Goal: Book appointment/travel/reservation

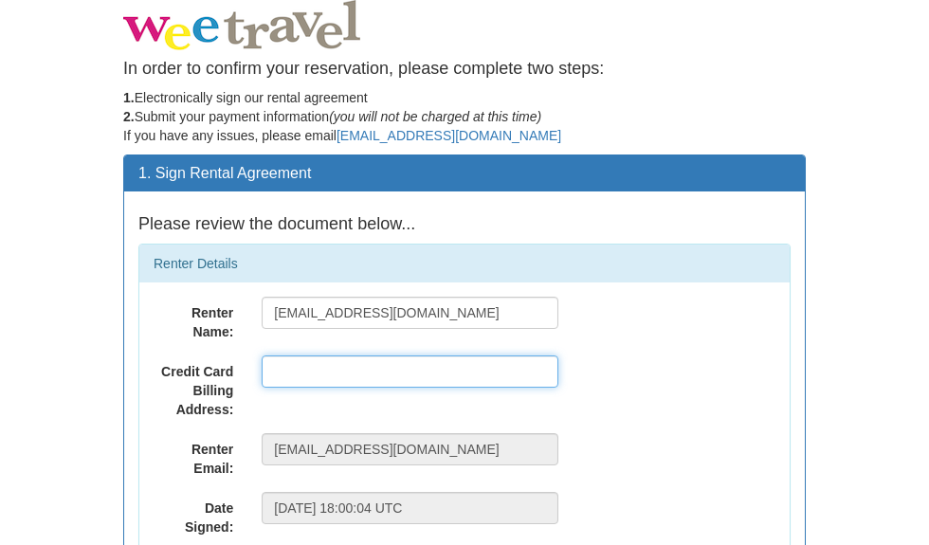
click at [406, 378] on input "text" at bounding box center [410, 371] width 297 height 32
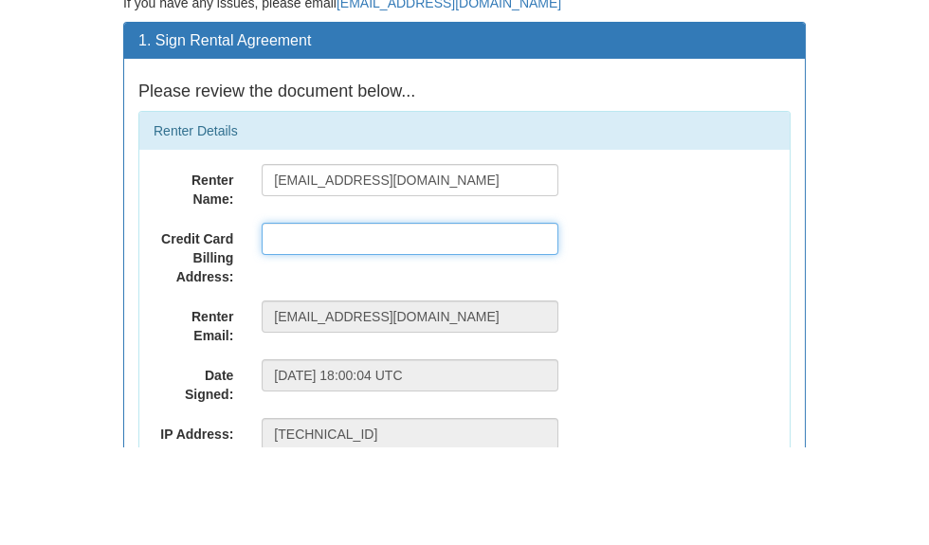
scroll to position [45, 0]
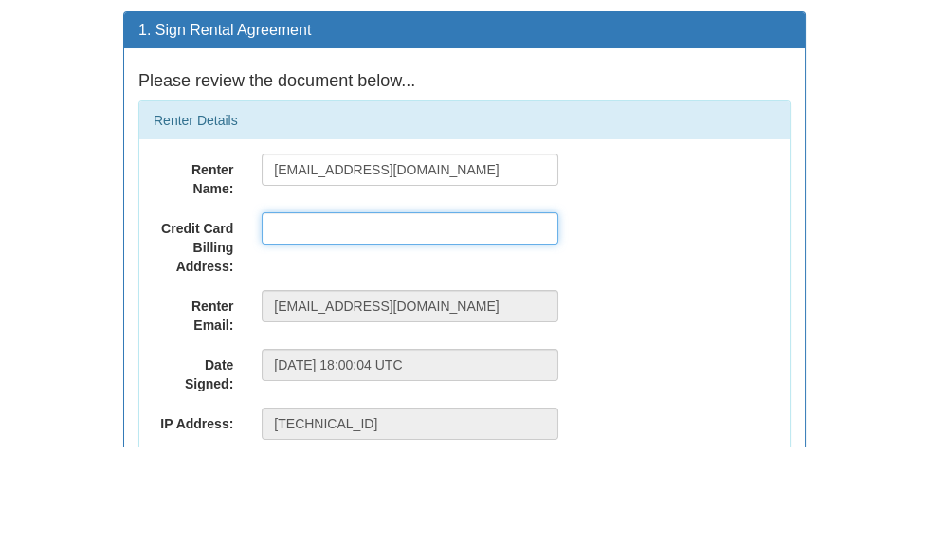
type input "[STREET_ADDRESS]"
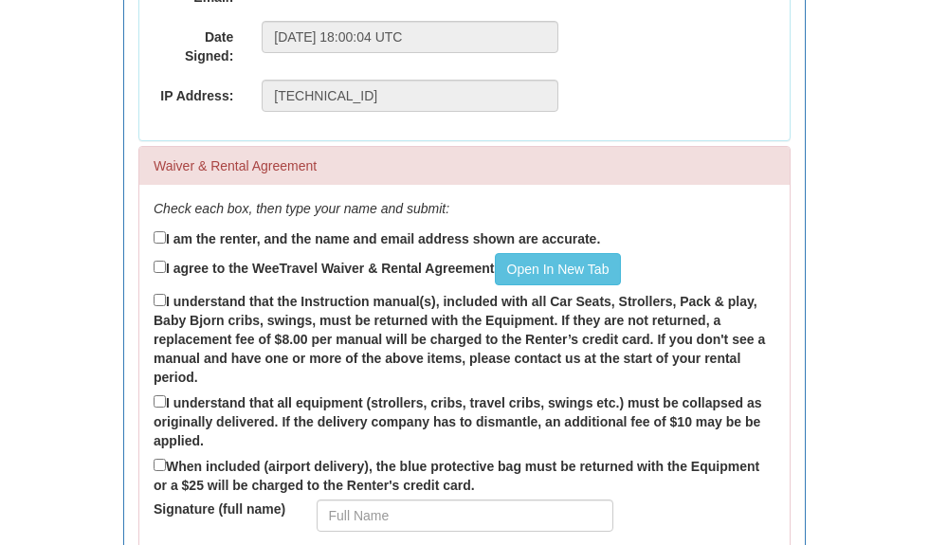
scroll to position [475, 0]
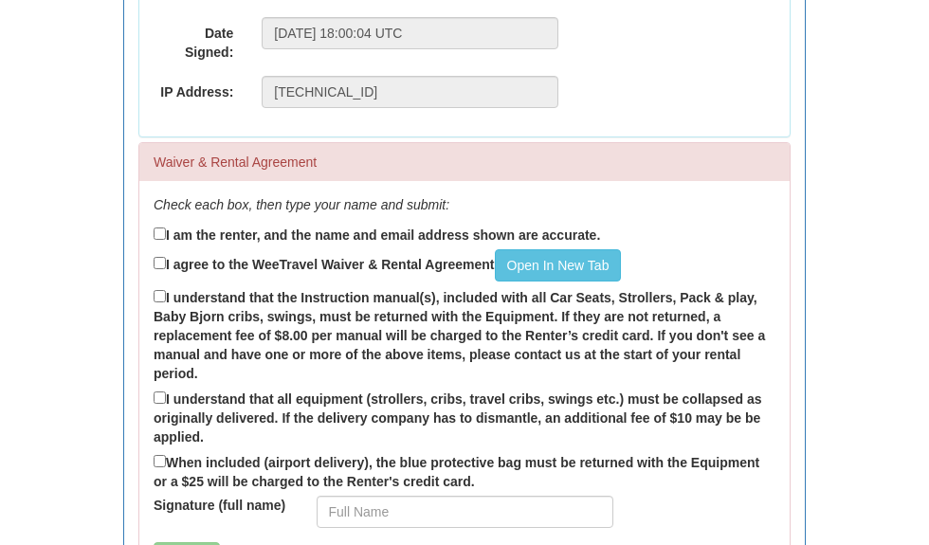
click at [163, 237] on input "I am the renter, and the name and email address shown are accurate." at bounding box center [159, 233] width 12 height 12
checkbox input "true"
click at [165, 262] on input "I agree to the WeeTravel Waiver & Rental Agreement Open In [GEOGRAPHIC_DATA]" at bounding box center [159, 263] width 12 height 12
checkbox input "true"
click at [162, 297] on input "I understand that the Instruction manual(s), included with all Car Seats, Strol…" at bounding box center [159, 296] width 12 height 12
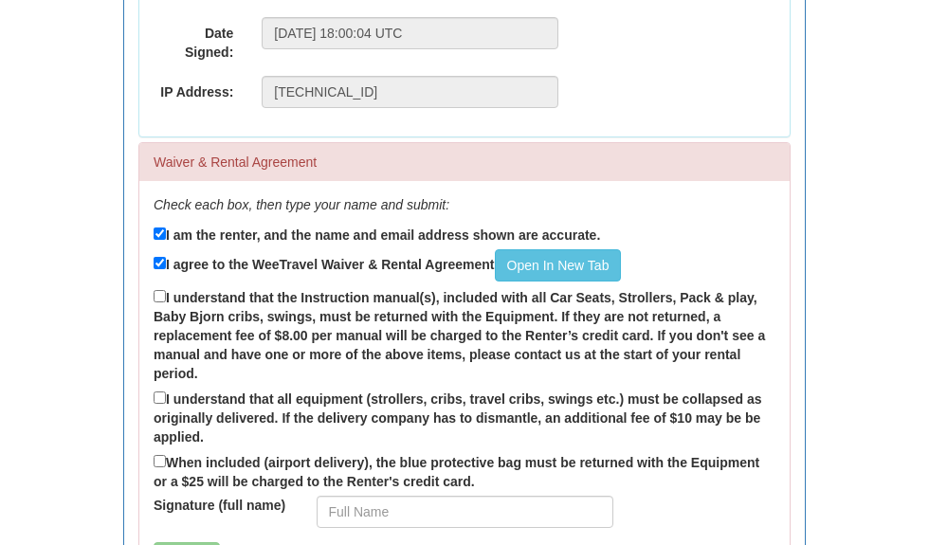
checkbox input "true"
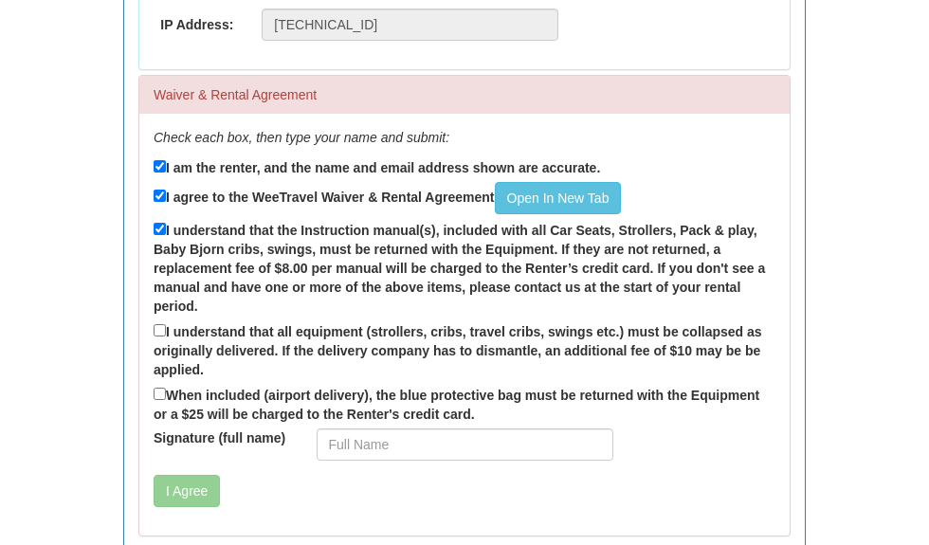
scroll to position [552, 0]
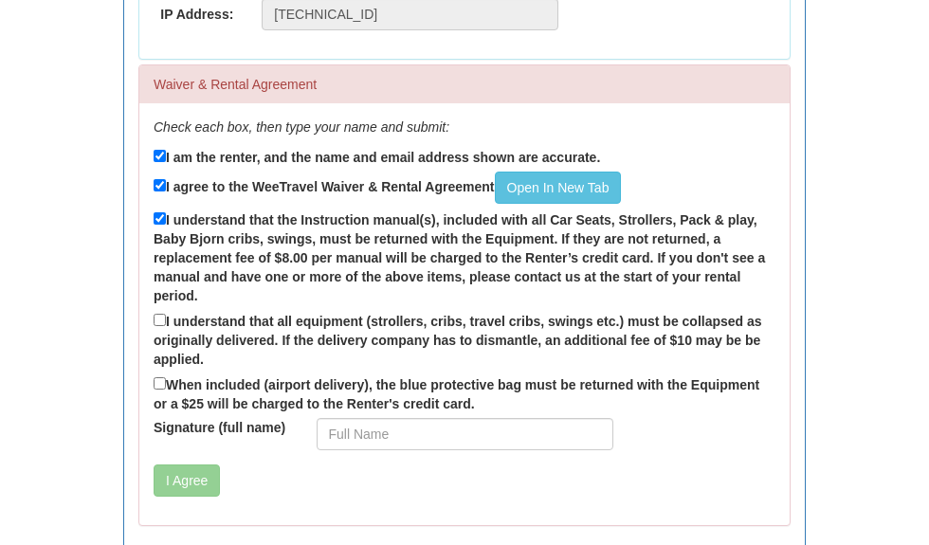
click at [166, 322] on input "I understand that all equipment (strollers, cribs, travel cribs, swings etc.) m…" at bounding box center [159, 320] width 12 height 12
checkbox input "true"
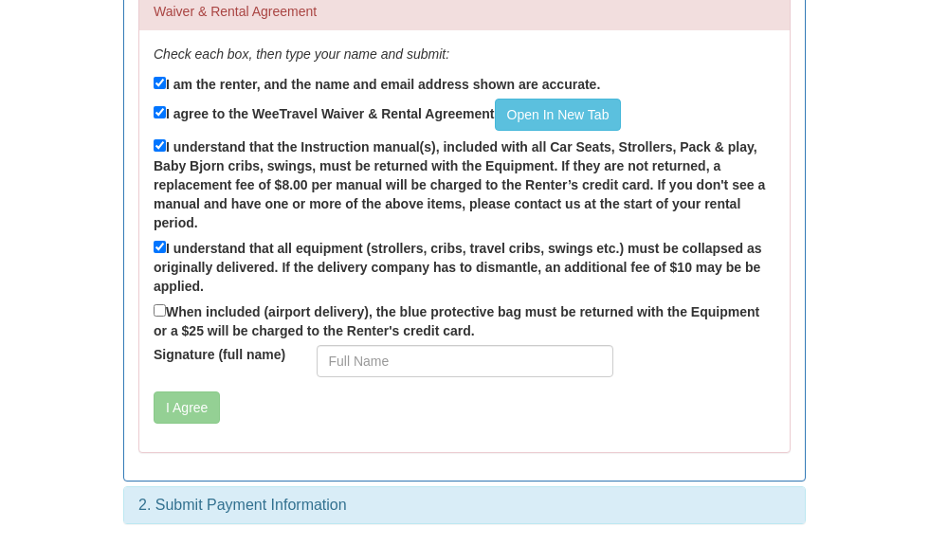
scroll to position [623, 0]
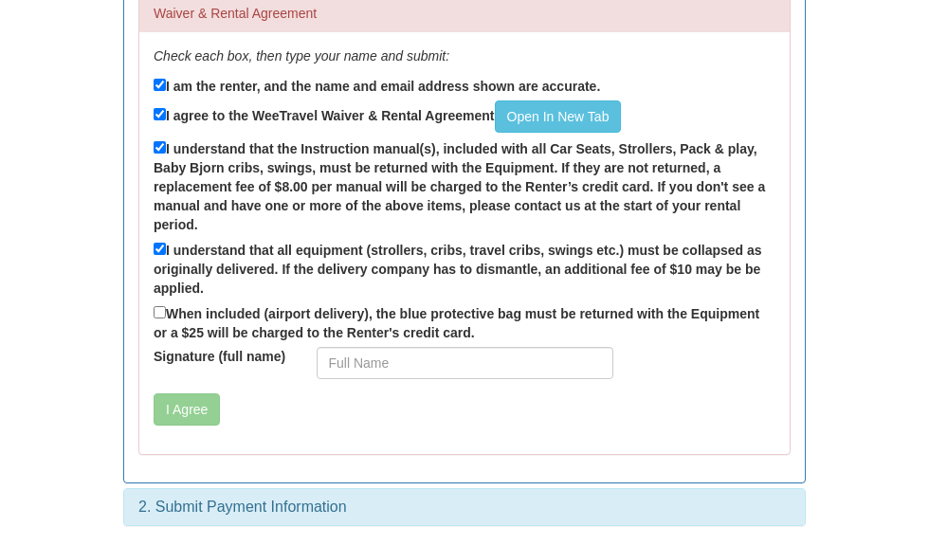
click at [172, 317] on label "When included (airport delivery), the blue protective bag must be returned with…" at bounding box center [464, 322] width 622 height 40
click at [166, 317] on input "When included (airport delivery), the blue protective bag must be returned with…" at bounding box center [159, 312] width 12 height 12
checkbox input "true"
click at [202, 405] on button "I Agree" at bounding box center [186, 409] width 66 height 32
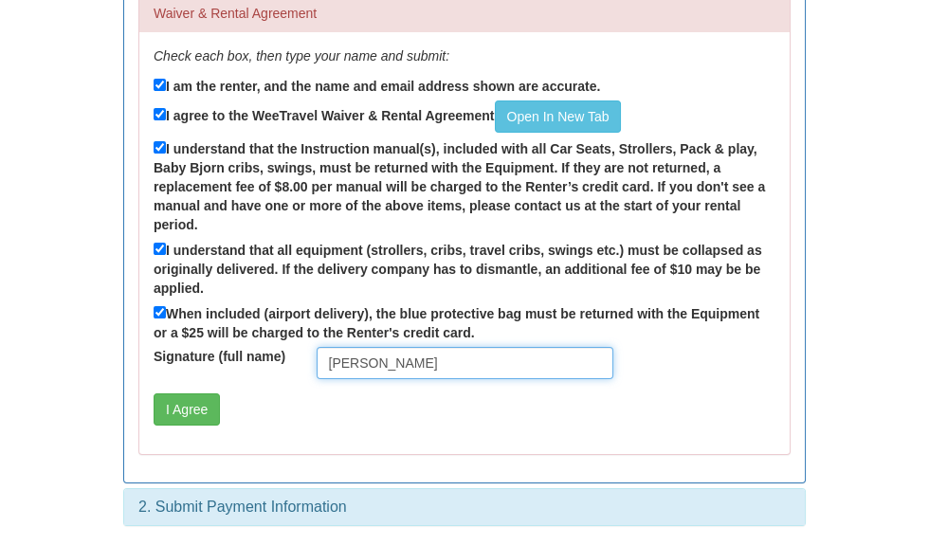
type input "[PERSON_NAME]"
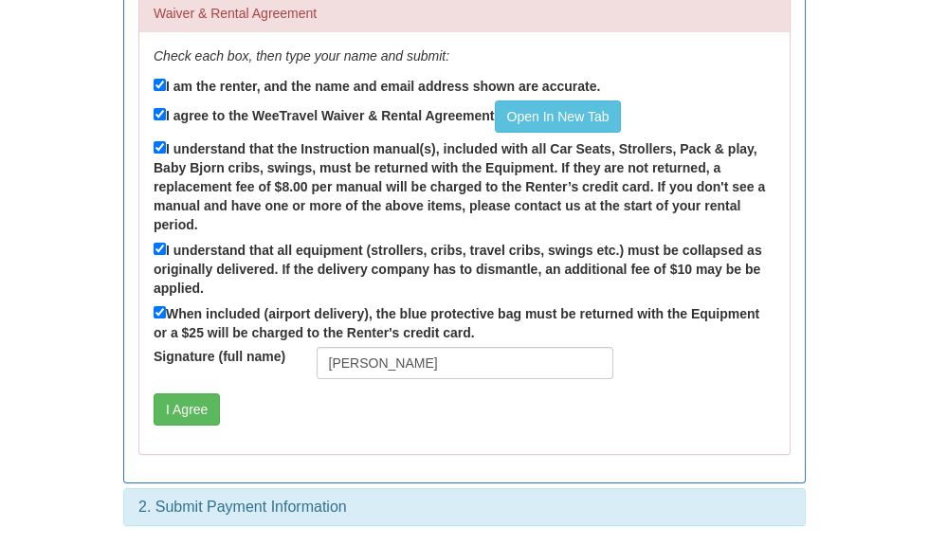
click at [312, 360] on div "[PERSON_NAME]" at bounding box center [464, 363] width 325 height 32
click at [192, 417] on button "I Agree" at bounding box center [186, 409] width 66 height 32
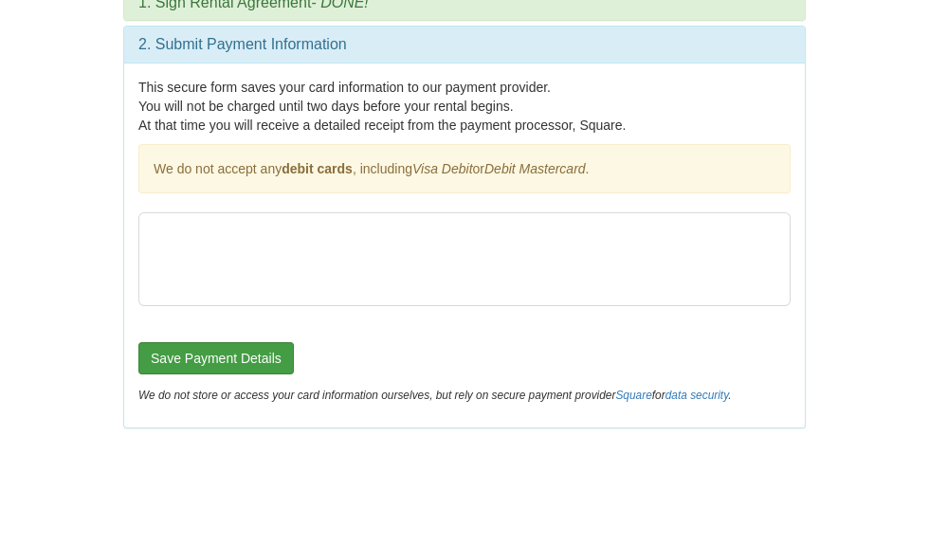
scroll to position [70, 0]
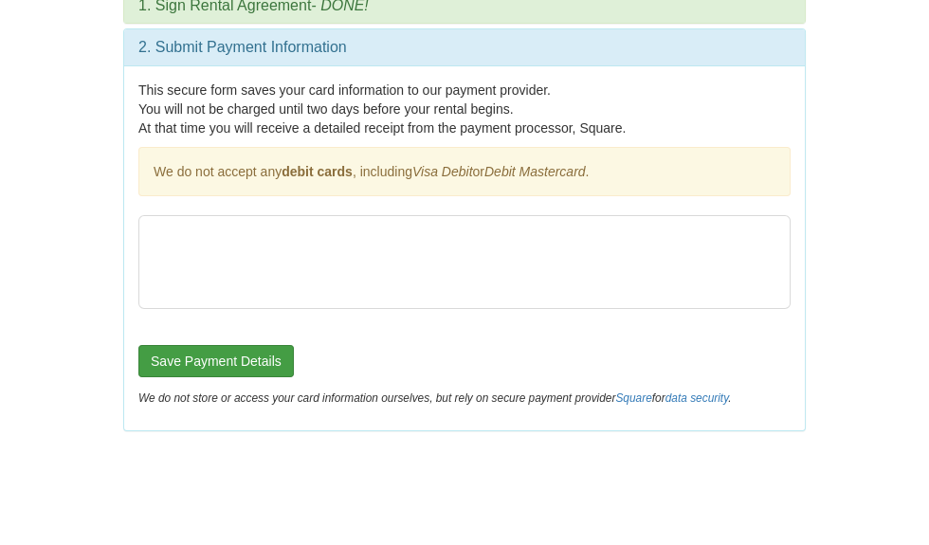
click at [259, 442] on button "Save Payment Details" at bounding box center [215, 458] width 155 height 32
